Goal: Task Accomplishment & Management: Manage account settings

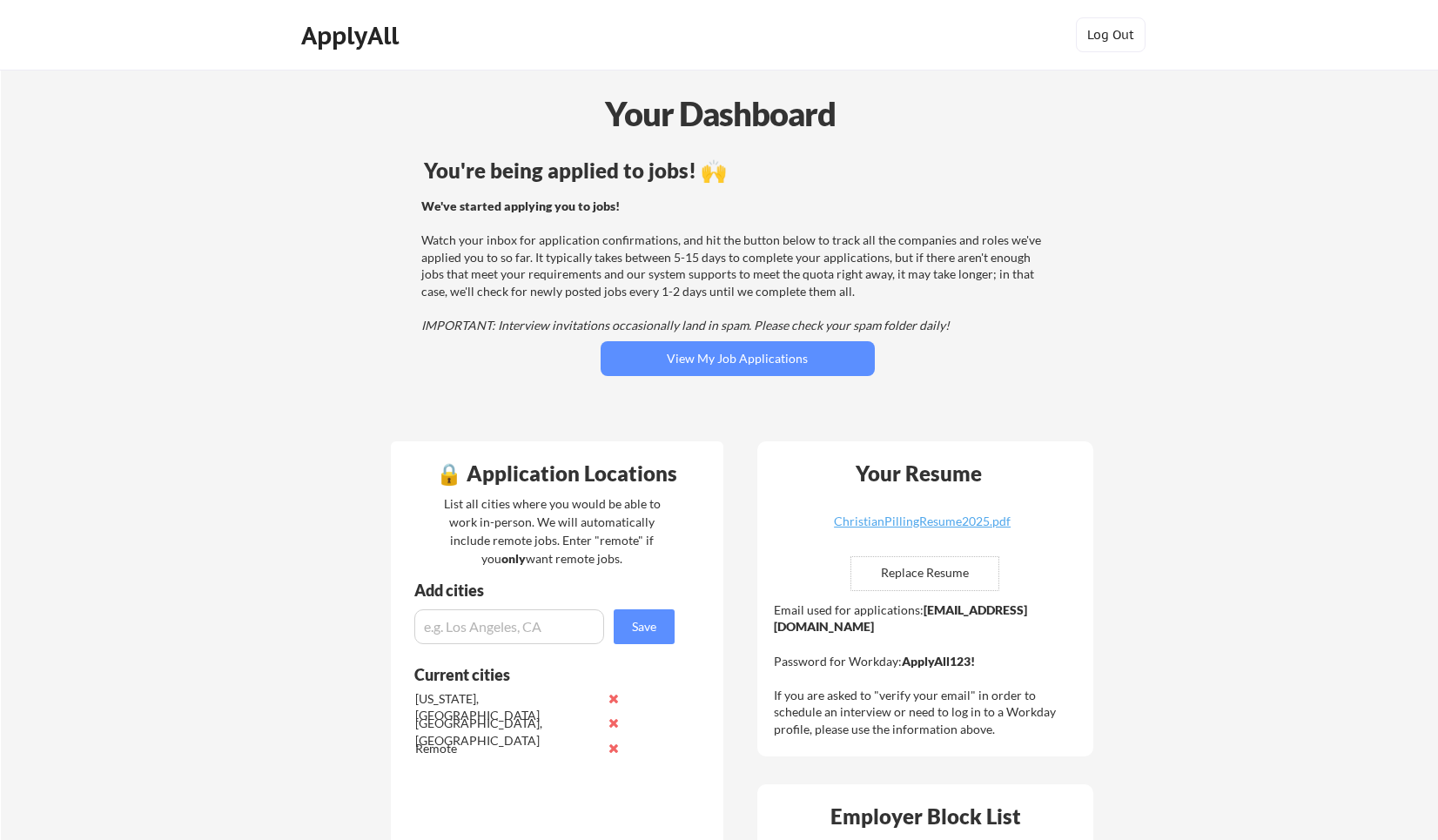
scroll to position [41, 0]
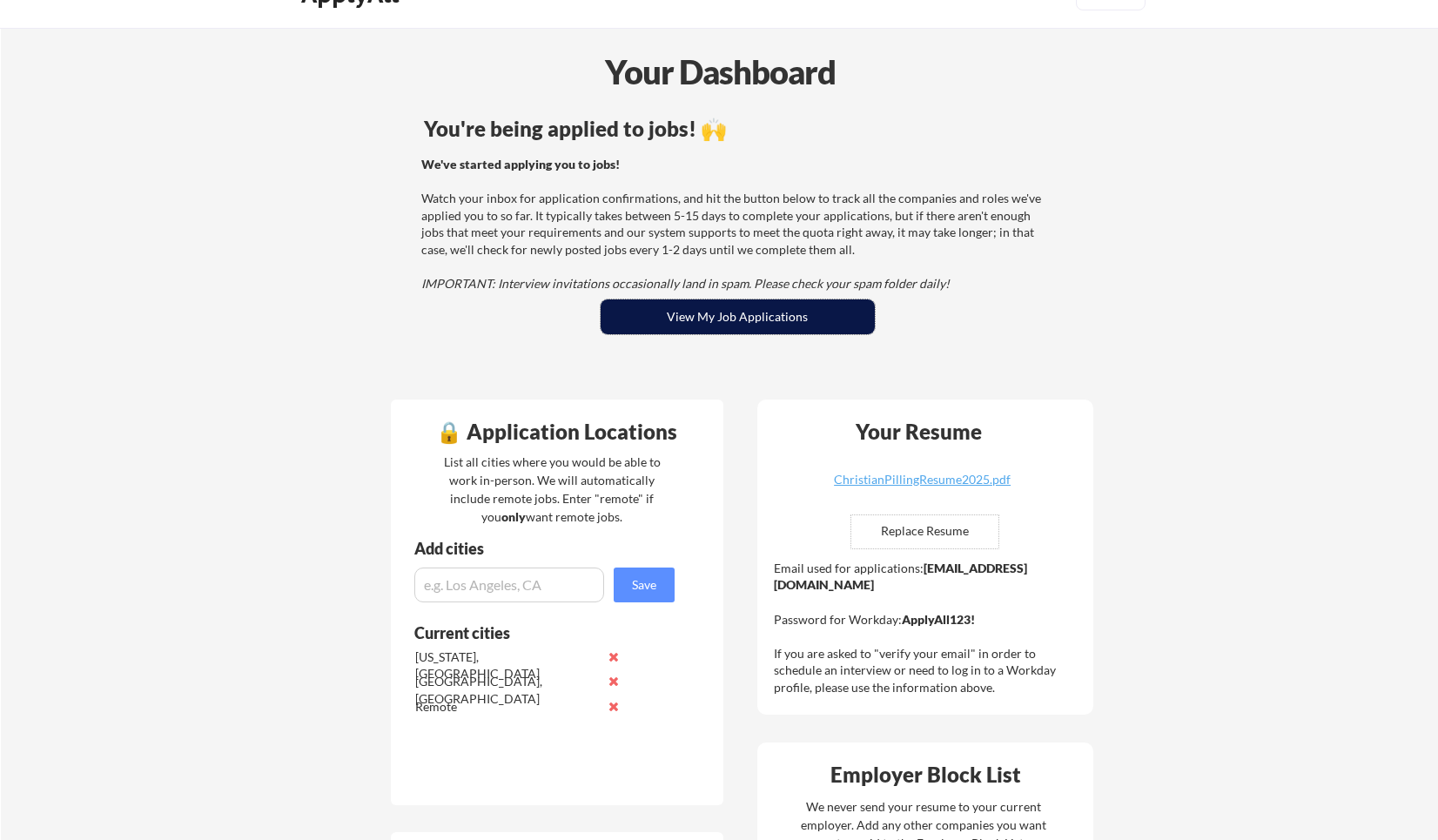
click at [762, 303] on button "View My Job Applications" at bounding box center [737, 317] width 275 height 35
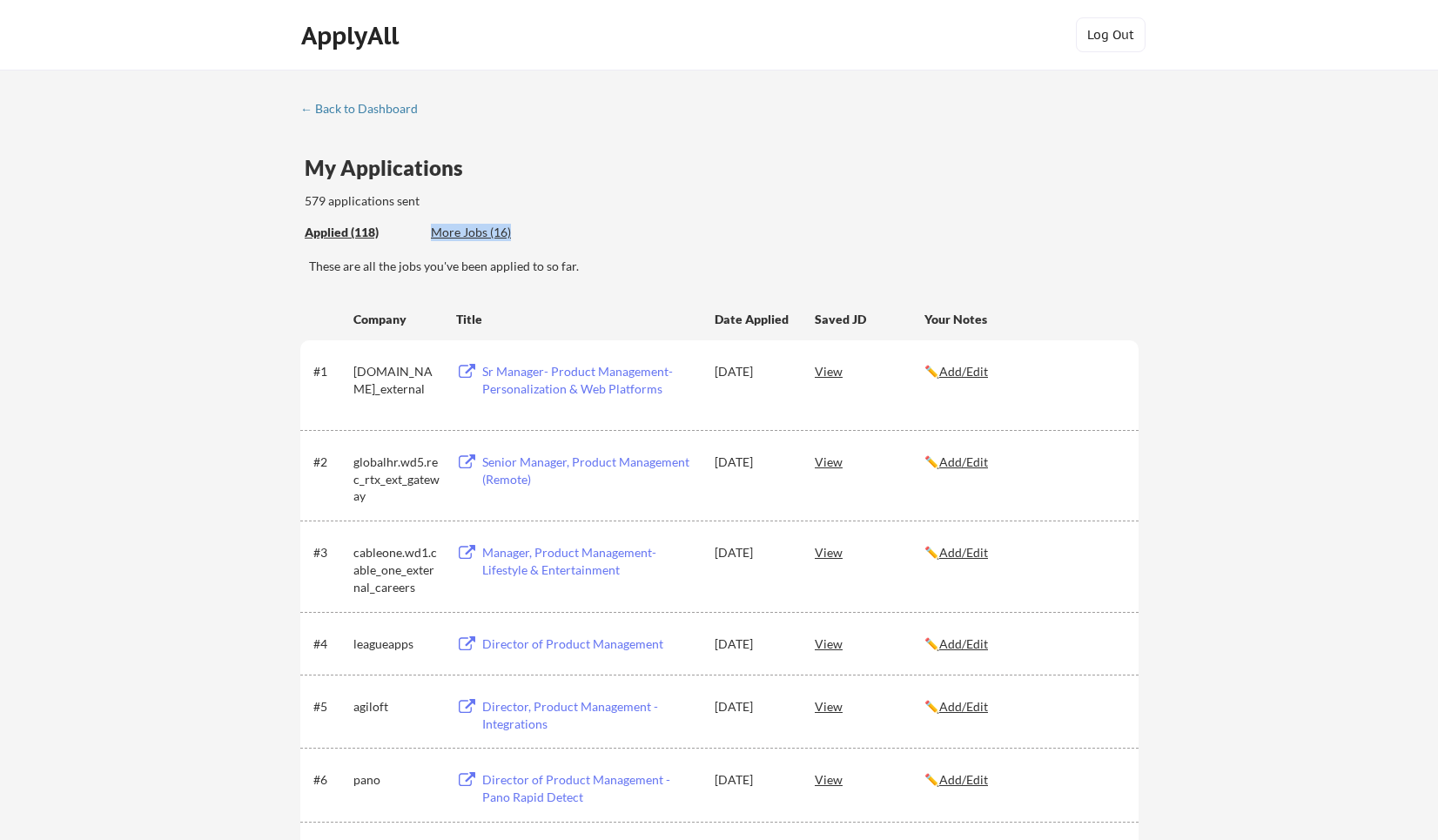
click at [489, 241] on div "Applied (118) More Jobs (16)" at bounding box center [432, 232] width 254 height 36
click at [506, 235] on div "More Jobs (16)" at bounding box center [494, 232] width 128 height 17
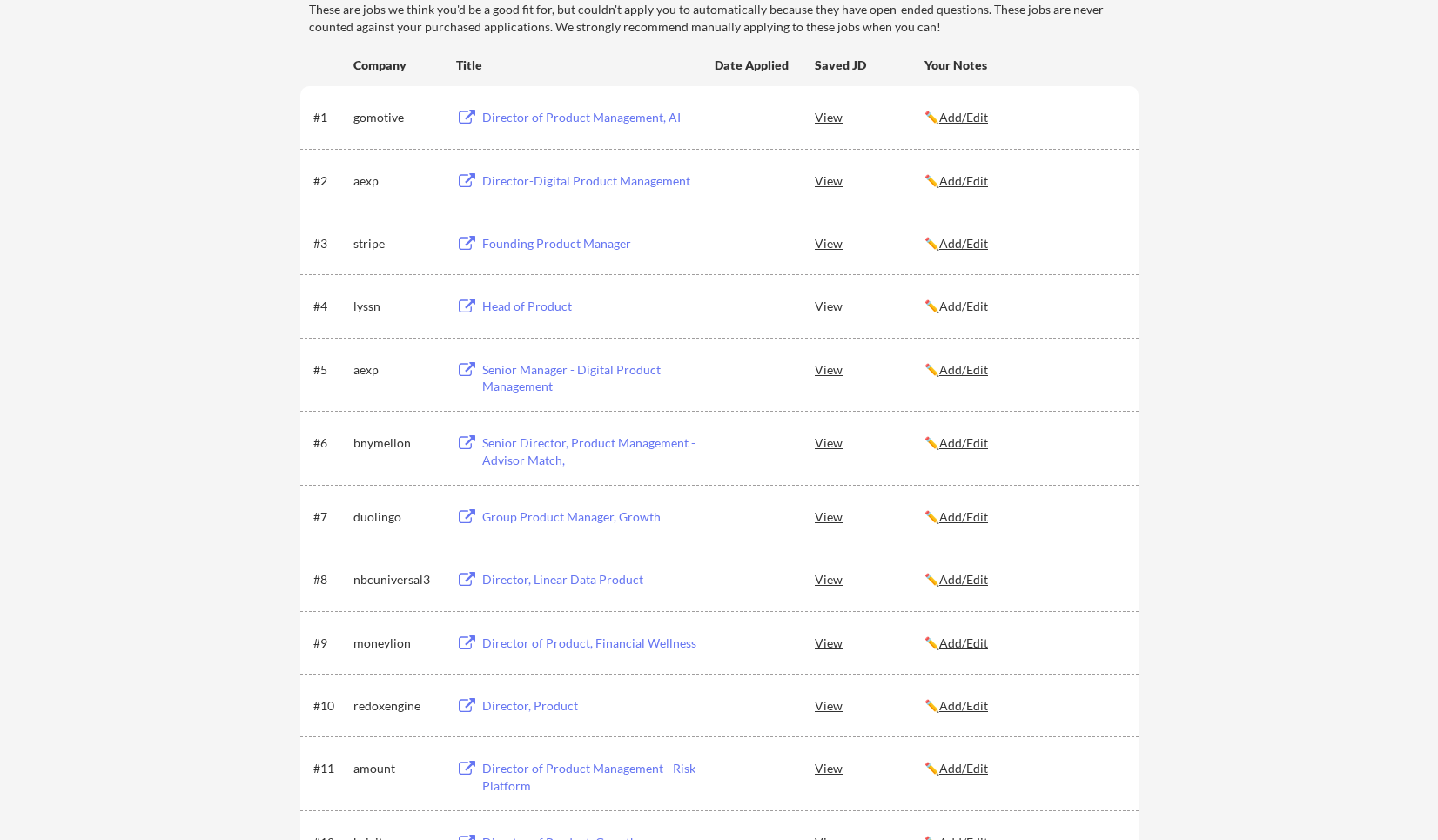
scroll to position [244, 0]
